Goal: Task Accomplishment & Management: Use online tool/utility

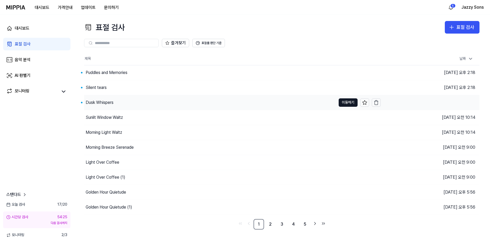
drag, startPoint x: 0, startPoint y: 0, endPoint x: 101, endPoint y: 102, distance: 144.2
click at [101, 103] on div "Dusk Whispers" at bounding box center [100, 103] width 28 height 6
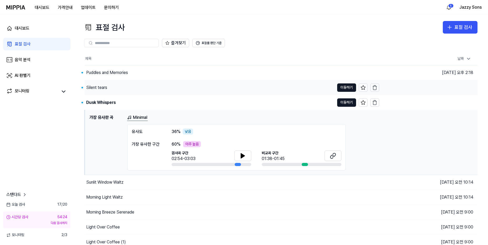
click at [101, 89] on div "Silent tears" at bounding box center [96, 88] width 21 height 6
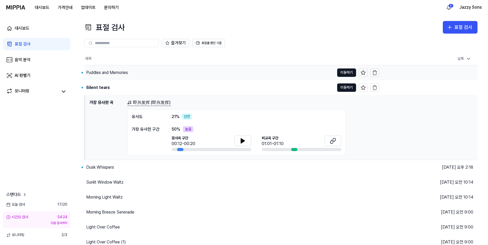
click at [115, 72] on div "Puddles and Memories" at bounding box center [107, 73] width 42 height 6
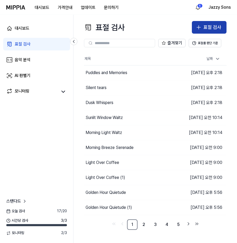
click at [206, 26] on div "표절 검사" at bounding box center [213, 28] width 18 height 8
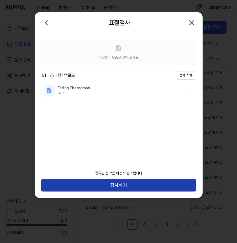
click at [114, 187] on button "검사하기" at bounding box center [118, 185] width 155 height 13
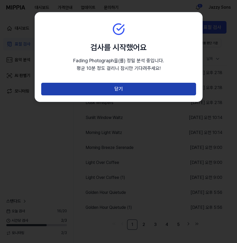
click at [106, 88] on button "닫기" at bounding box center [118, 89] width 155 height 13
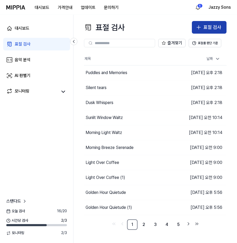
click at [214, 24] on div "표절 검사" at bounding box center [213, 28] width 18 height 8
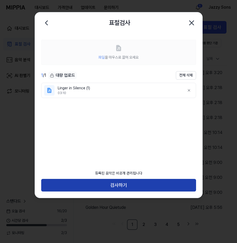
click at [101, 188] on button "검사하기" at bounding box center [118, 185] width 155 height 13
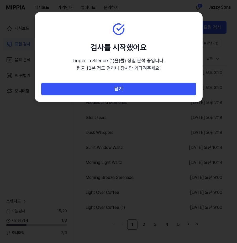
click at [116, 82] on section "검사를 시작했어요 Linger in Silence (1) 을(를) 정밀 분석 중입니다. 평균 10분 정도 걸리니 잠시만 기다려주세요!" at bounding box center [119, 47] width 168 height 70
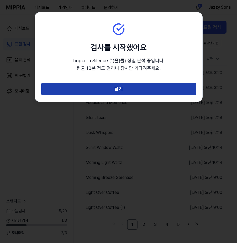
click at [121, 85] on button "닫기" at bounding box center [118, 89] width 155 height 13
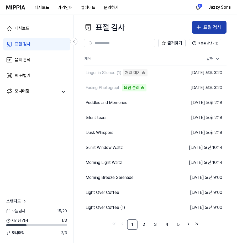
click at [218, 25] on div "표절 검사" at bounding box center [213, 28] width 18 height 8
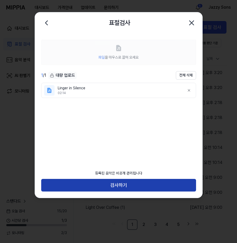
click at [119, 191] on button "검사하기" at bounding box center [118, 185] width 155 height 13
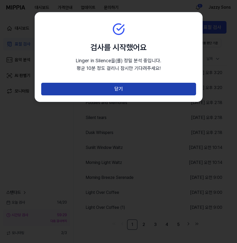
click at [117, 95] on button "닫기" at bounding box center [118, 89] width 155 height 13
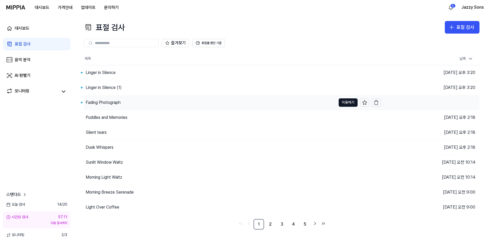
click at [107, 102] on div "Fading Photograph" at bounding box center [103, 103] width 35 height 6
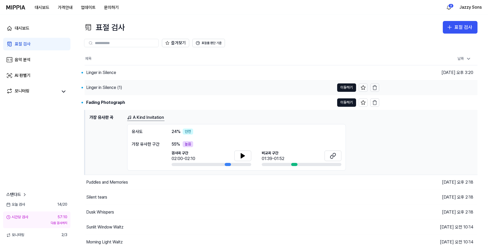
drag, startPoint x: 99, startPoint y: 88, endPoint x: 101, endPoint y: 87, distance: 2.8
click at [99, 89] on div "Linger in Silence (1)" at bounding box center [104, 88] width 36 height 6
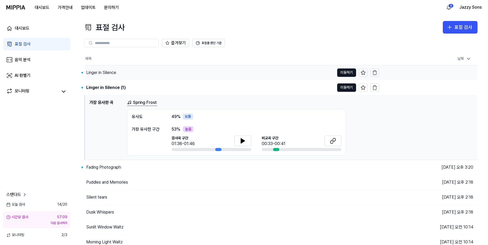
click at [105, 73] on div "Linger in Silence" at bounding box center [101, 73] width 30 height 6
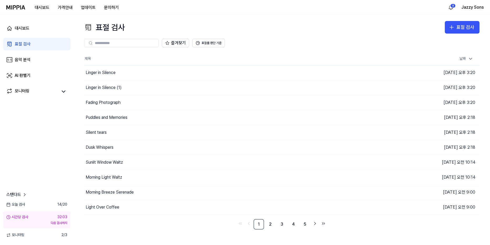
click at [28, 47] on link "표절 검사" at bounding box center [36, 44] width 67 height 13
click at [22, 49] on link "표절 검사" at bounding box center [36, 44] width 67 height 13
click at [24, 60] on div "음악 분석" at bounding box center [23, 60] width 16 height 6
click at [28, 43] on div "표절 검사" at bounding box center [23, 44] width 16 height 6
drag, startPoint x: 20, startPoint y: 29, endPoint x: 19, endPoint y: 35, distance: 6.1
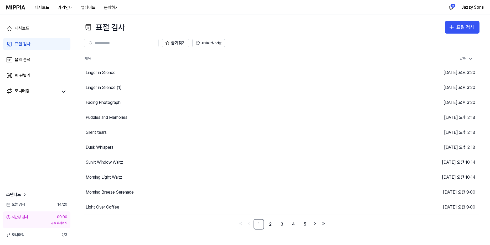
click at [20, 29] on div "대시보드" at bounding box center [22, 28] width 15 height 6
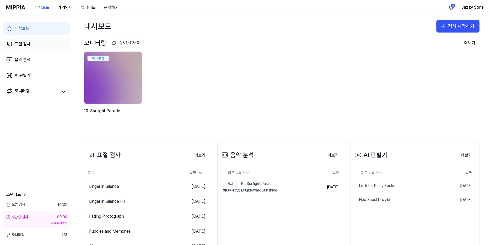
click at [21, 42] on div "표절 검사" at bounding box center [23, 44] width 16 height 6
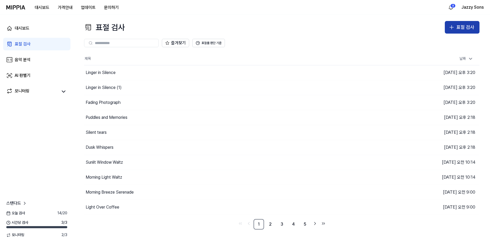
click at [465, 23] on button "표절 검사" at bounding box center [462, 27] width 35 height 13
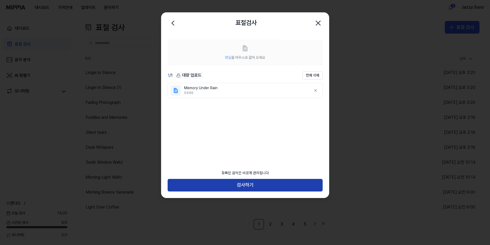
click at [245, 187] on button "검사하기" at bounding box center [245, 185] width 155 height 13
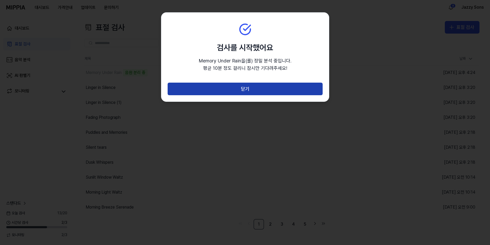
click at [221, 91] on button "닫기" at bounding box center [245, 89] width 155 height 13
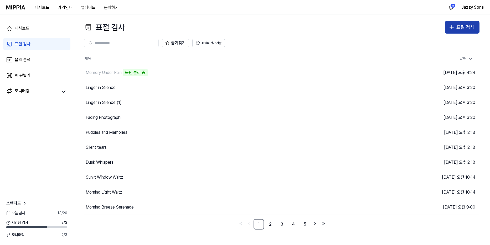
click at [457, 25] on div "표절 검사" at bounding box center [465, 28] width 18 height 8
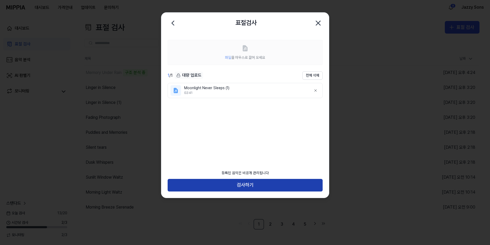
click at [239, 182] on button "검사하기" at bounding box center [245, 185] width 155 height 13
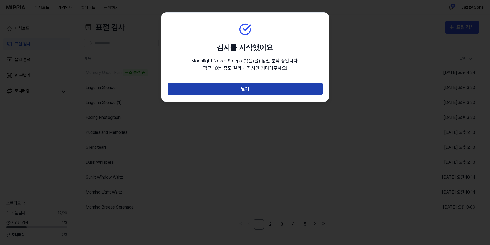
click at [239, 84] on button "닫기" at bounding box center [245, 89] width 155 height 13
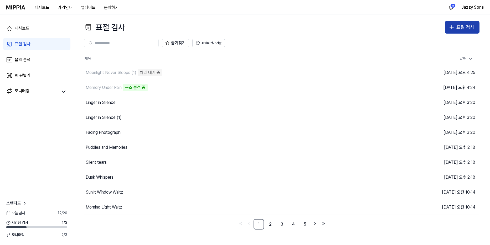
click at [469, 22] on button "표절 검사" at bounding box center [462, 27] width 35 height 13
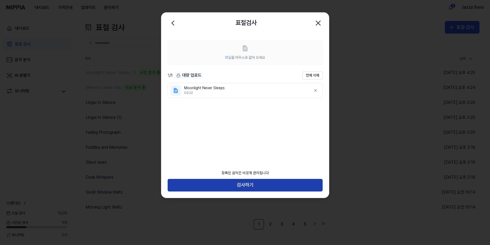
click at [255, 186] on button "검사하기" at bounding box center [245, 185] width 155 height 13
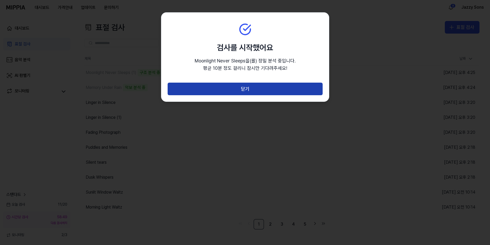
click at [224, 92] on button "닫기" at bounding box center [245, 89] width 155 height 13
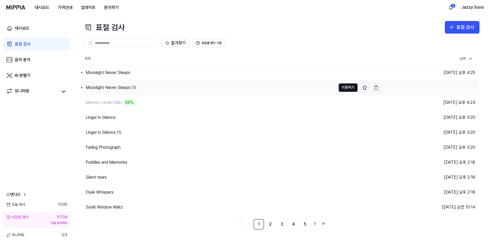
click at [111, 89] on div "Moonlight Never Sleeps (1)" at bounding box center [111, 88] width 51 height 6
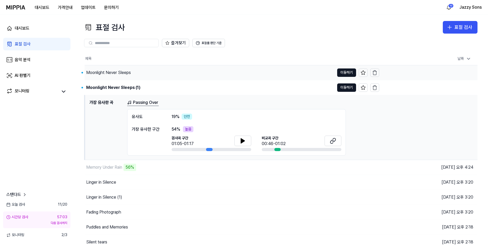
click at [111, 73] on div "Moonlight Never Sleeps" at bounding box center [108, 73] width 45 height 6
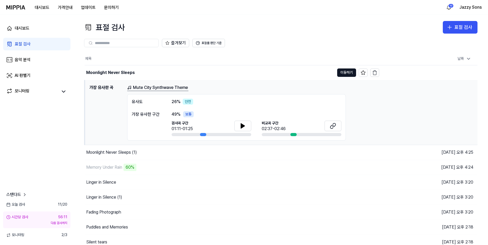
scroll to position [49, 0]
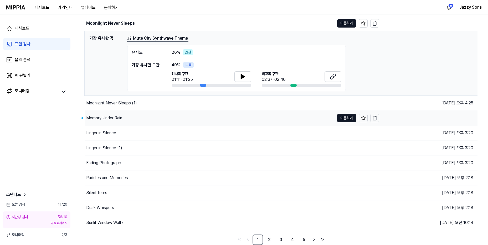
click at [104, 118] on div "Memory Under Rain" at bounding box center [104, 118] width 36 height 6
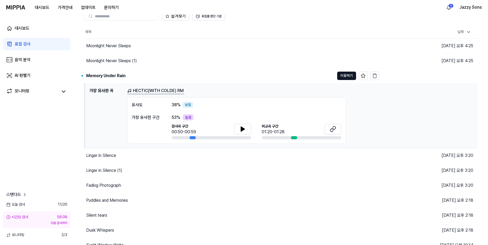
scroll to position [0, 0]
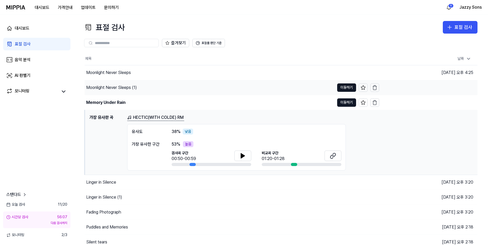
click at [111, 88] on div "Moonlight Never Sleeps (1)" at bounding box center [111, 88] width 51 height 6
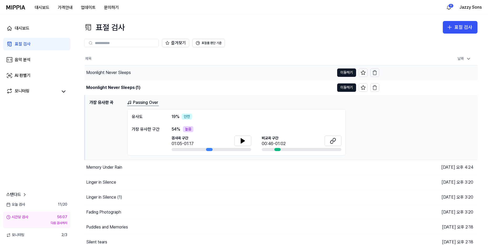
click at [109, 72] on div "Moonlight Never Sleeps" at bounding box center [108, 73] width 45 height 6
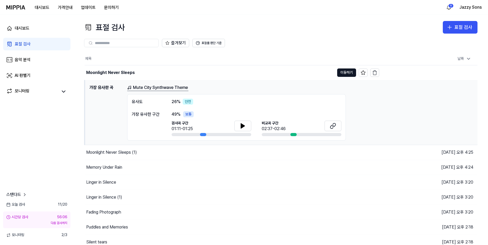
click at [29, 161] on div "대시보드 표절 검사 음악 분석 AI 판별기 모니터링 스탠다드 오늘 검사 11 / 20 시간당 검사 56:06 다음 검사까지 모니터링 2 / 3" at bounding box center [37, 130] width 74 height 231
click at [102, 166] on div "Memory Under Rain" at bounding box center [104, 167] width 36 height 6
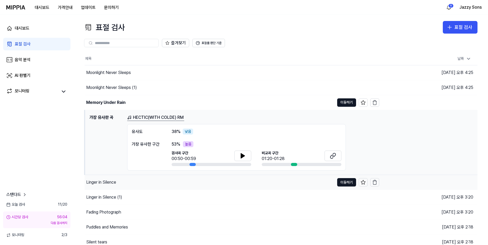
click at [105, 187] on div "Linger in Silence" at bounding box center [210, 182] width 250 height 15
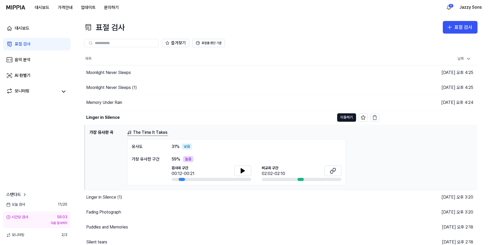
click at [38, 142] on div "대시보드 표절 검사 음악 분석 AI 판별기 모니터링 스탠다드 오늘 검사 11 / 20 시간당 검사 56:03 다음 검사까지 모니터링 2 / 3" at bounding box center [37, 130] width 74 height 231
click at [23, 42] on div "표절 검사" at bounding box center [23, 44] width 16 height 6
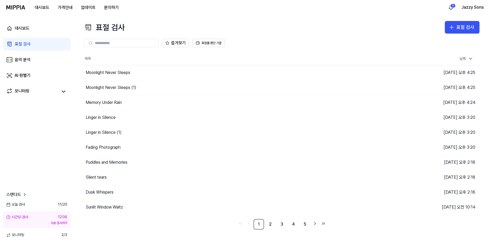
click at [25, 51] on div "대시보드 표절 검사 음악 분석 AI 판별기 모니터링" at bounding box center [37, 60] width 74 height 90
click at [26, 59] on div "음악 분석" at bounding box center [23, 60] width 16 height 6
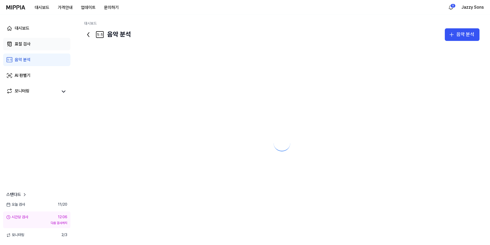
click at [23, 45] on div "표절 검사" at bounding box center [23, 44] width 16 height 6
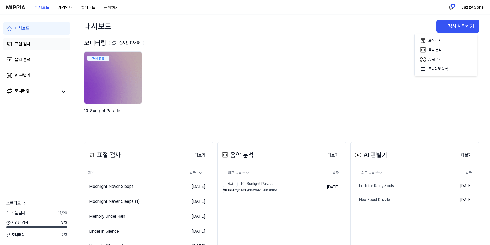
click at [44, 46] on link "표절 검사" at bounding box center [36, 44] width 67 height 13
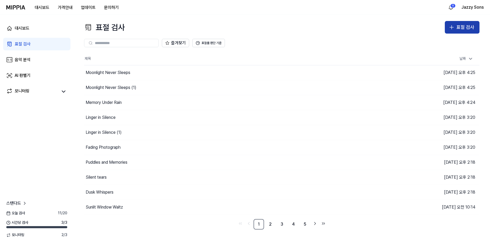
click at [457, 28] on div "표절 검사" at bounding box center [465, 28] width 18 height 8
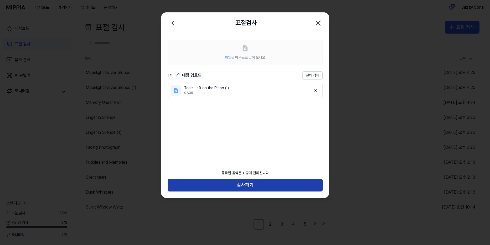
click at [244, 180] on button "검사하기" at bounding box center [245, 185] width 155 height 13
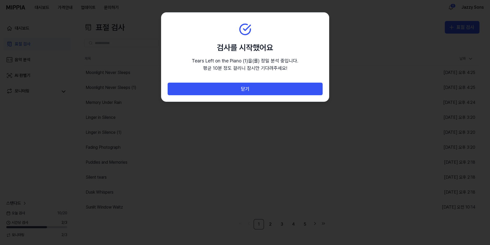
click at [264, 82] on section "검사를 시작했어요 Tears Left on the Piano (1) 을(를) 정밀 분석 중입니다. 평균 10분 정도 걸리니 잠시만 기다려주세요!" at bounding box center [245, 48] width 168 height 70
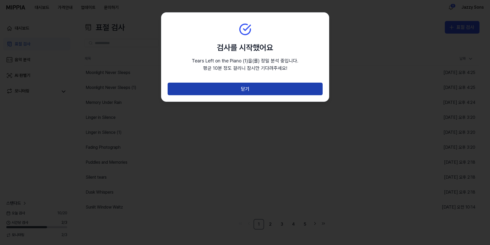
click at [267, 90] on button "닫기" at bounding box center [245, 89] width 155 height 13
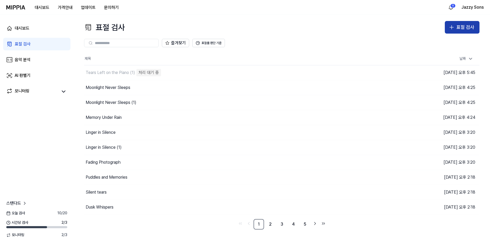
click at [465, 25] on div "표절 검사" at bounding box center [465, 28] width 18 height 8
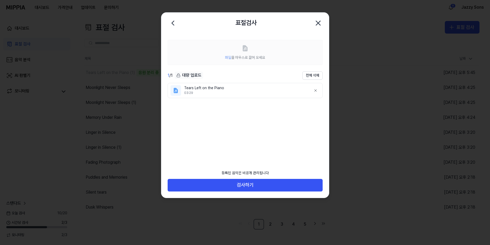
click at [288, 193] on div "등록된 음악은 비공개 관리됩니다 검사하기" at bounding box center [245, 183] width 168 height 30
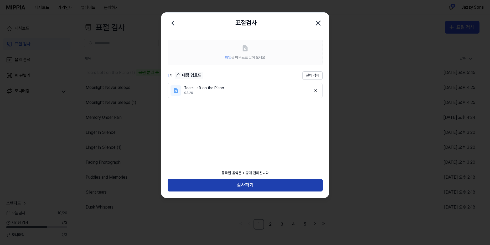
click at [287, 185] on button "검사하기" at bounding box center [245, 185] width 155 height 13
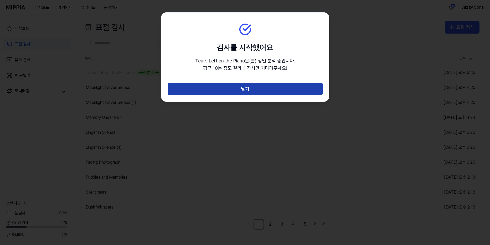
click at [240, 91] on button "닫기" at bounding box center [245, 89] width 155 height 13
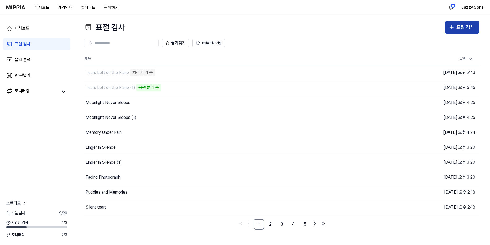
click at [457, 29] on div "표절 검사" at bounding box center [465, 28] width 18 height 8
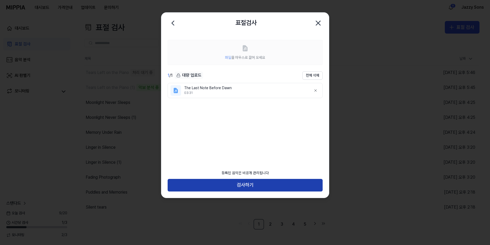
drag, startPoint x: 228, startPoint y: 185, endPoint x: 260, endPoint y: 142, distance: 53.0
click at [228, 185] on button "검사하기" at bounding box center [245, 185] width 155 height 13
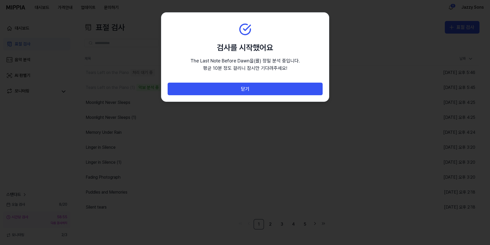
click at [228, 82] on section "검사를 시작했어요 The Last Note Before Dawn 을(를) 정밀 분석 중입니다. 평균 10분 정도 걸리니 잠시만 기다려주세요!" at bounding box center [245, 48] width 168 height 70
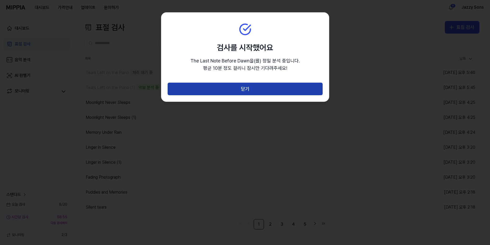
click at [231, 88] on button "닫기" at bounding box center [245, 89] width 155 height 13
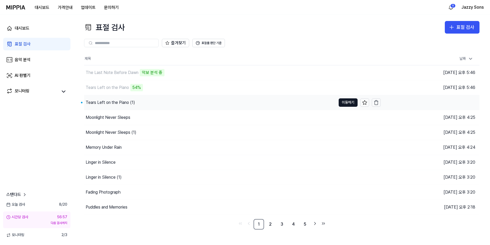
click at [95, 104] on div "Tears Left on the Piano (1)" at bounding box center [110, 103] width 49 height 6
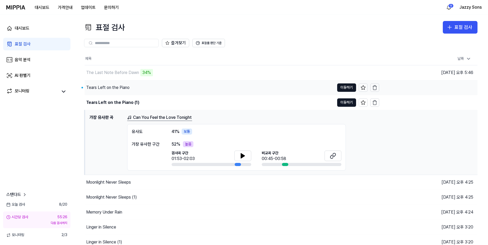
click at [99, 84] on div "Tears Left on the Piano" at bounding box center [210, 87] width 250 height 15
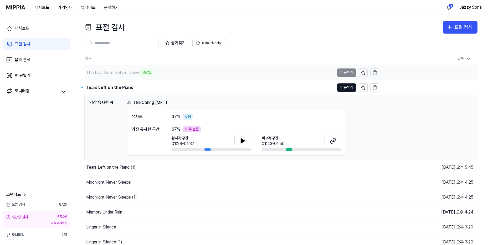
click at [110, 75] on div "The Last Note Before Dawn" at bounding box center [112, 73] width 53 height 6
click at [105, 70] on div "The Last Note Before Dawn" at bounding box center [112, 73] width 53 height 6
